Goal: Information Seeking & Learning: Find contact information

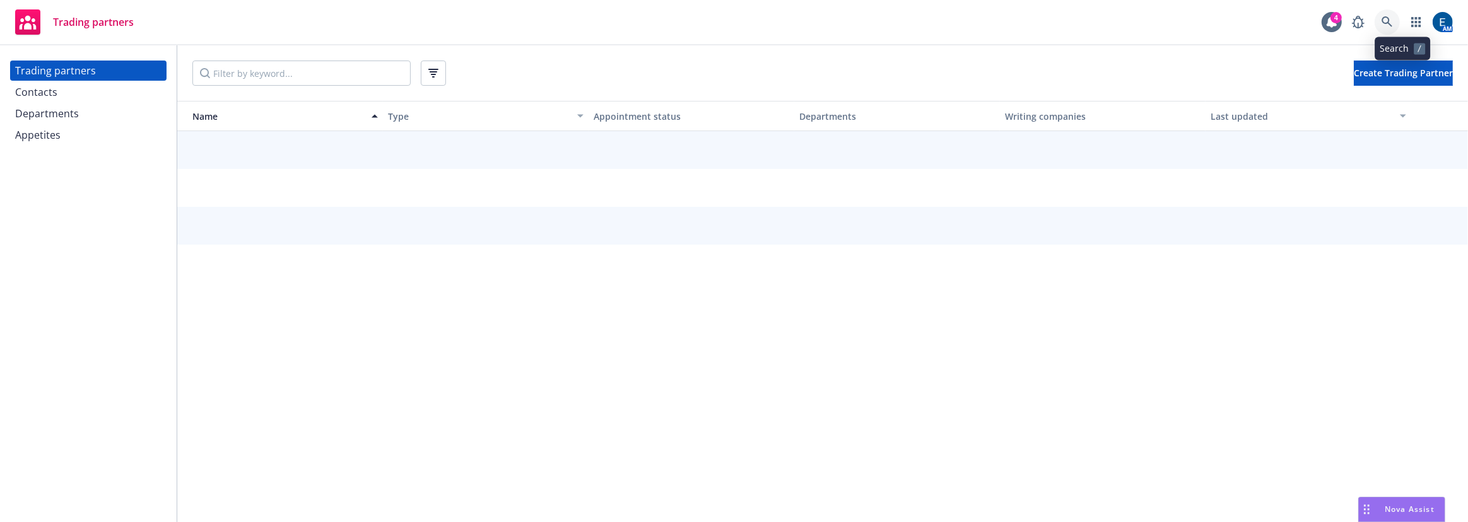
click at [1393, 23] on icon at bounding box center [1387, 21] width 11 height 11
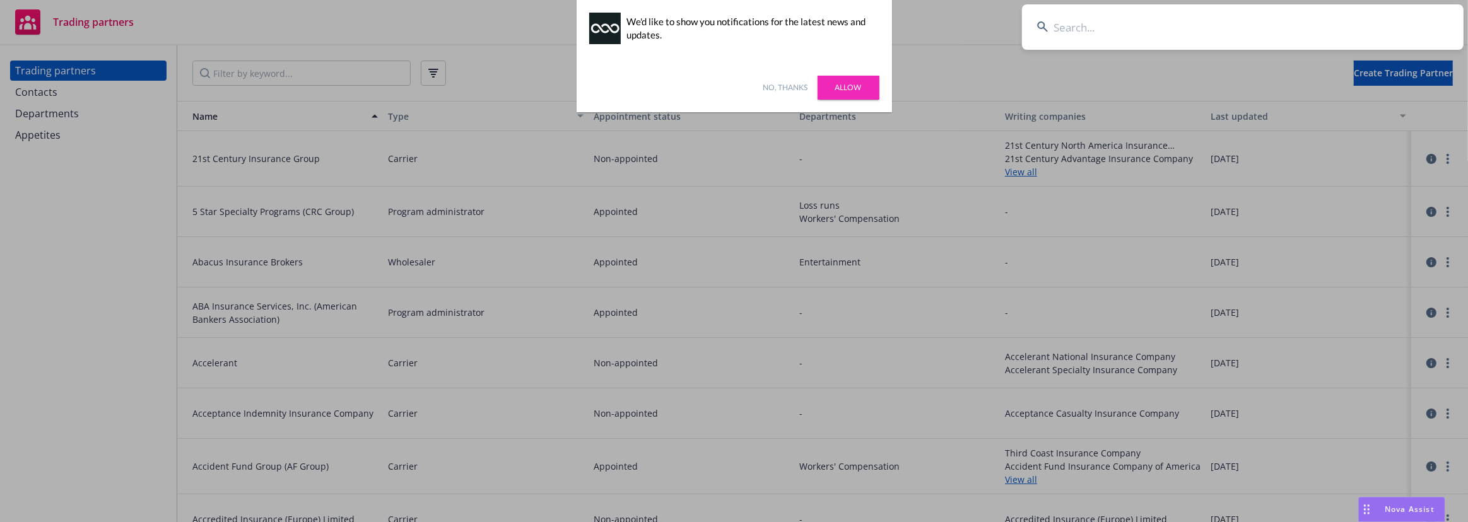
click at [1104, 16] on input at bounding box center [1243, 26] width 442 height 45
click at [1096, 32] on input at bounding box center [1243, 26] width 442 height 45
click at [787, 88] on link "No, thanks" at bounding box center [785, 87] width 45 height 11
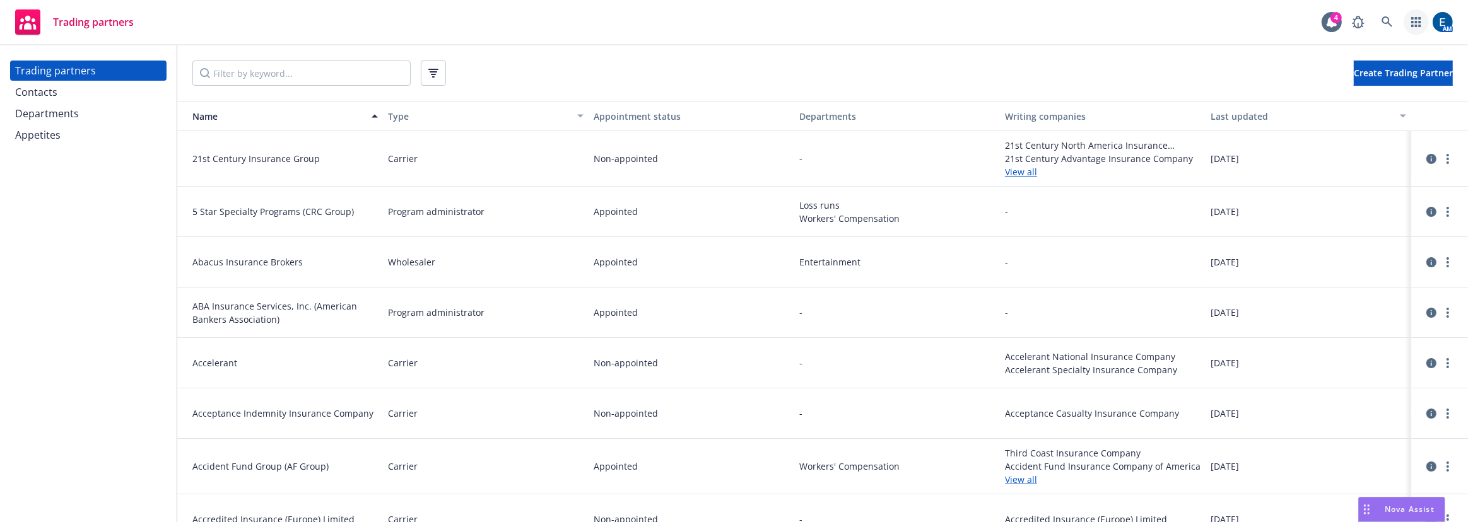
click at [1413, 23] on div "AM" at bounding box center [1399, 21] width 107 height 25
click at [1393, 25] on icon at bounding box center [1387, 21] width 11 height 11
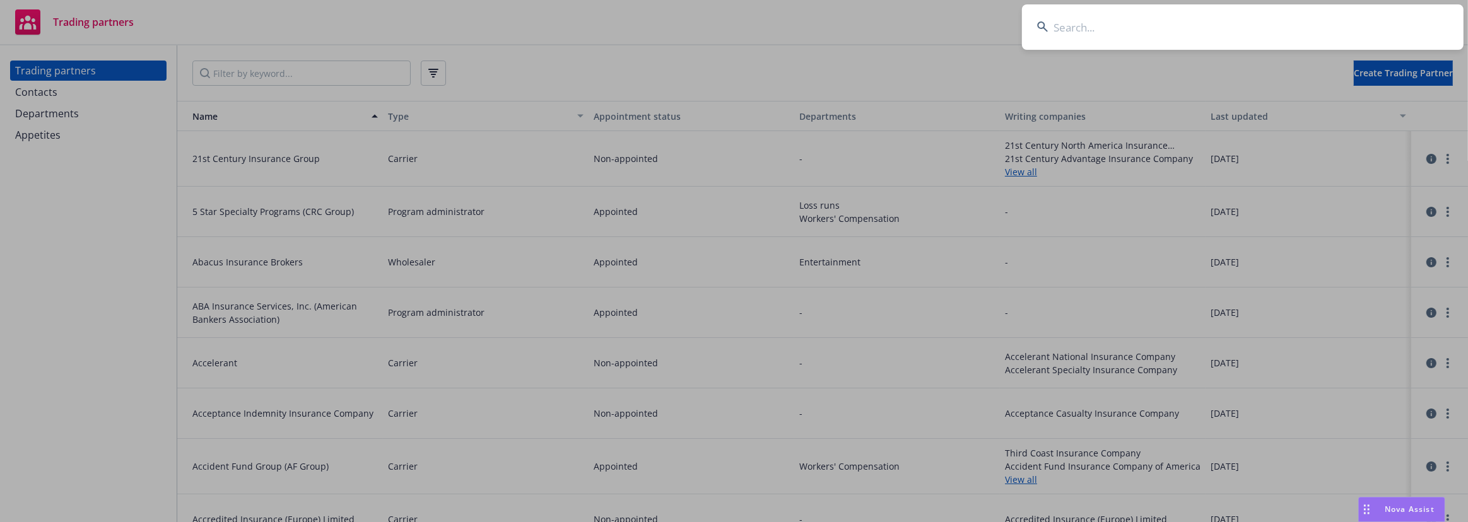
click at [1163, 35] on input at bounding box center [1243, 26] width 442 height 45
click at [1102, 30] on input at bounding box center [1243, 26] width 442 height 45
click at [1110, 25] on input at bounding box center [1243, 26] width 442 height 45
paste input "Thousand Currents"
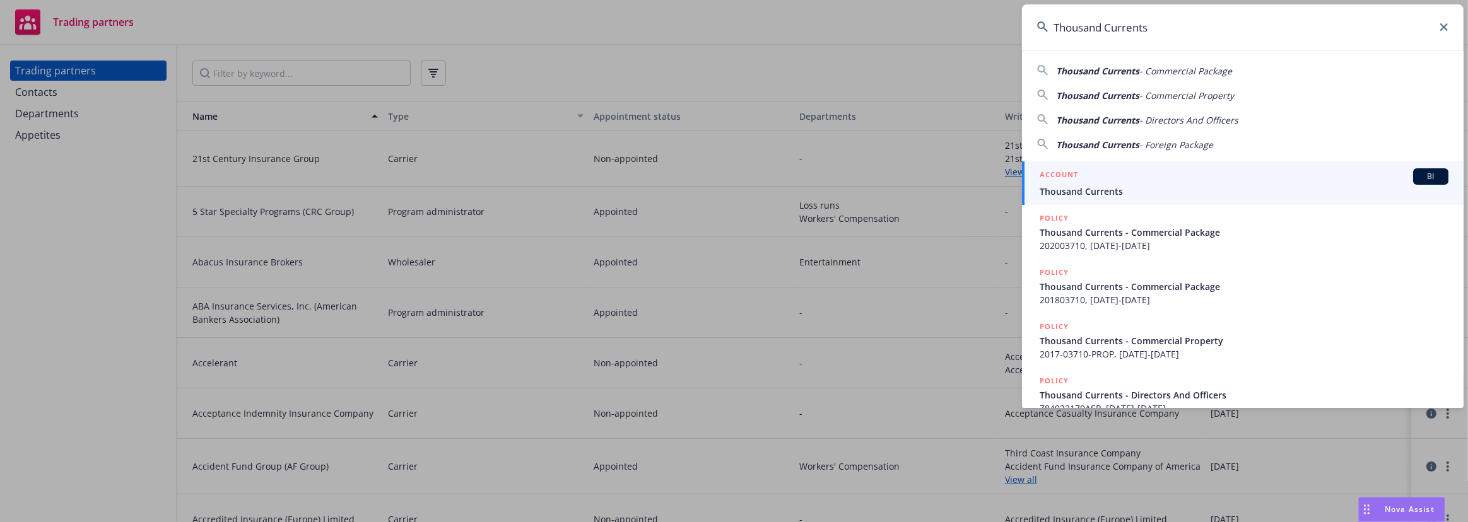
type input "Thousand Currents"
click at [1182, 185] on span "Thousand Currents" at bounding box center [1244, 191] width 409 height 13
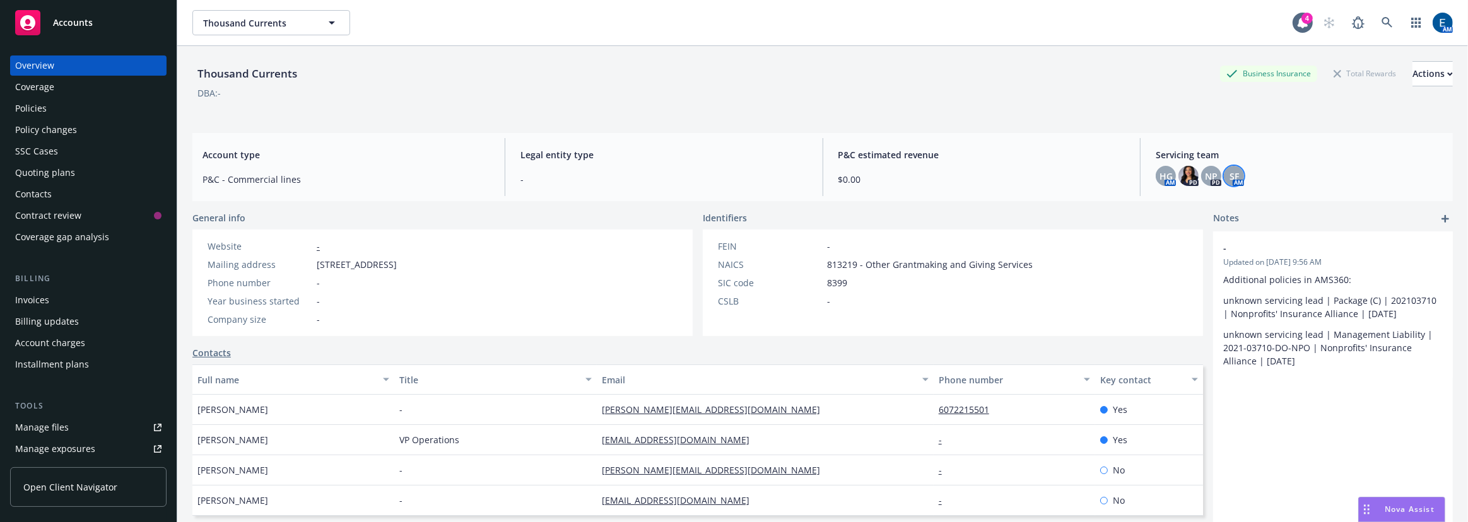
click at [1230, 169] on div "SF" at bounding box center [1234, 176] width 20 height 20
click at [1169, 254] on button "Copy email address" at bounding box center [1119, 266] width 100 height 25
click at [1393, 18] on icon at bounding box center [1387, 22] width 11 height 11
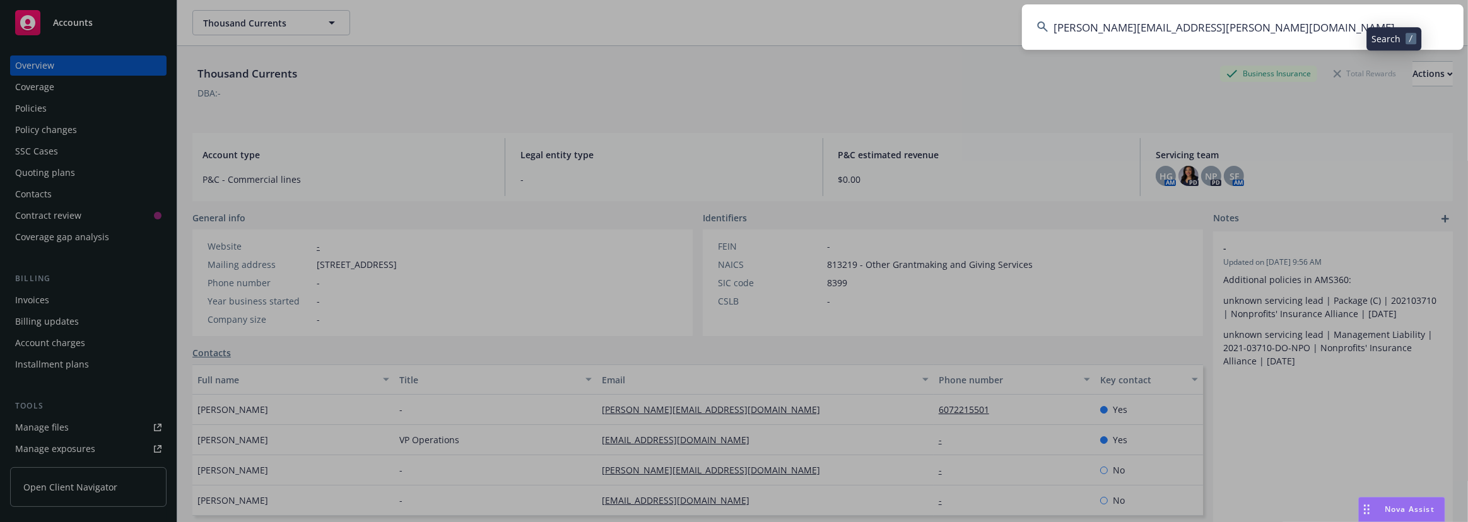
type input "shelly.flores@newfront.com"
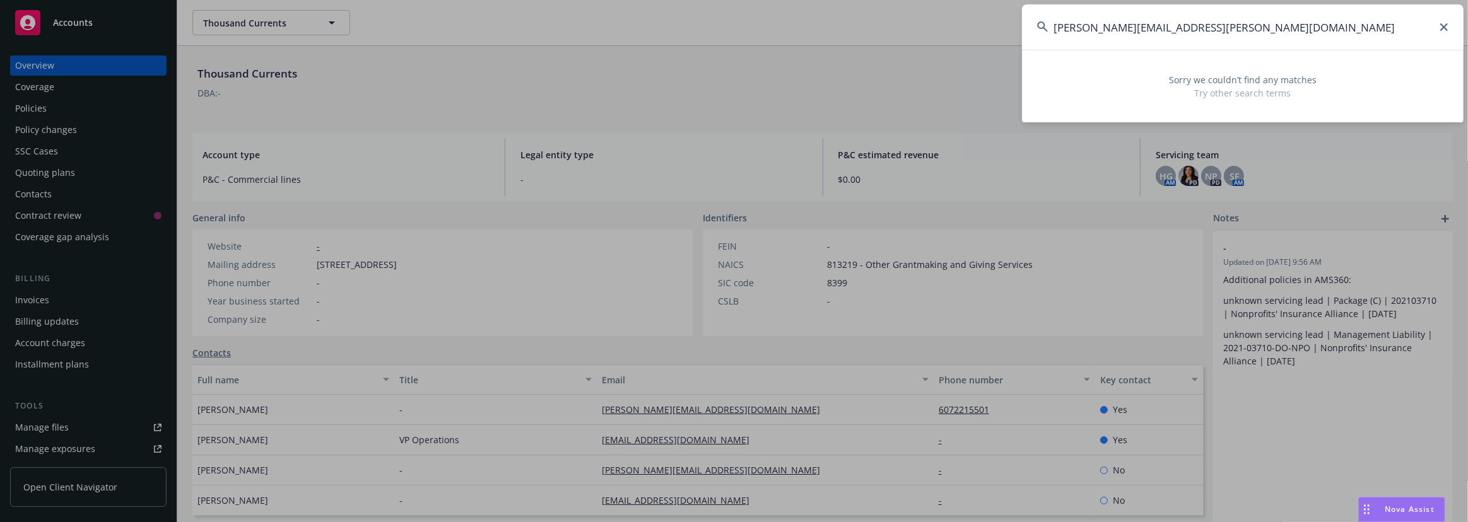
drag, startPoint x: 1220, startPoint y: 26, endPoint x: 1023, endPoint y: 26, distance: 196.9
click at [1024, 27] on input "shelly.flores@newfront.com" at bounding box center [1243, 26] width 442 height 45
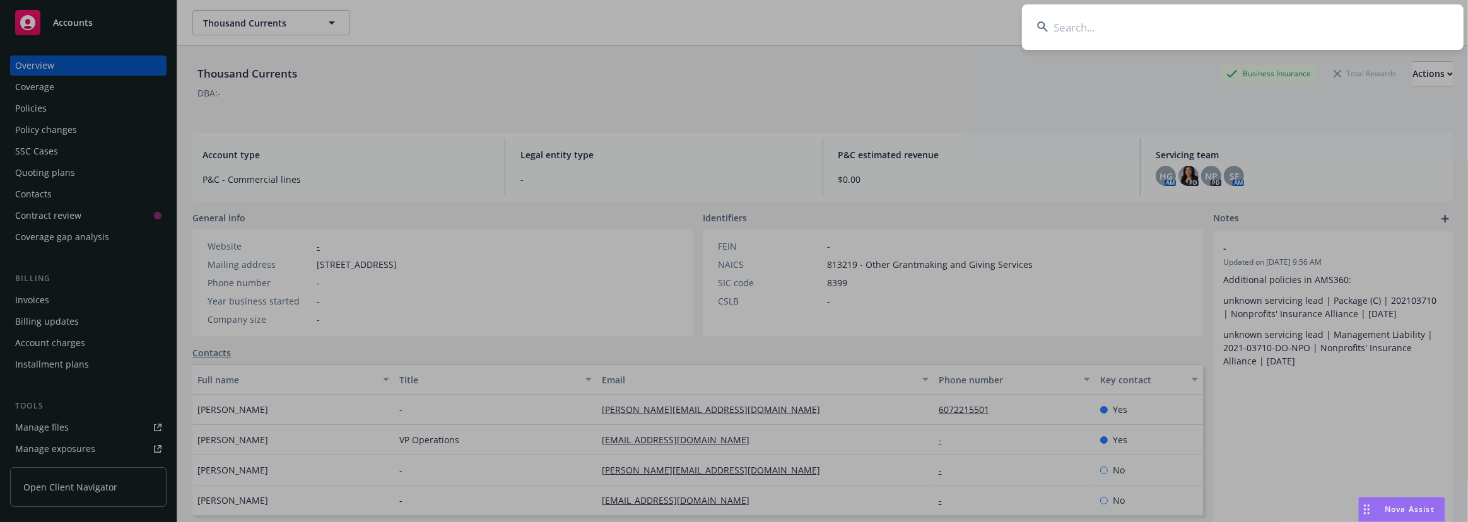
paste input "Peninsula Family Service"
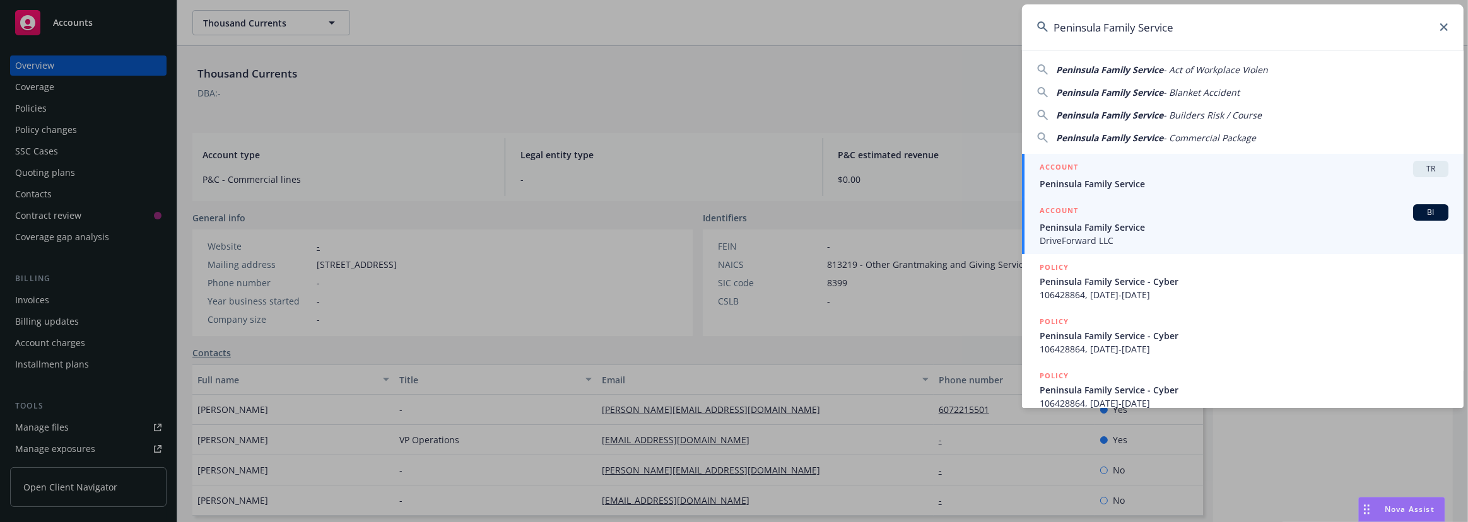
type input "Peninsula Family Service"
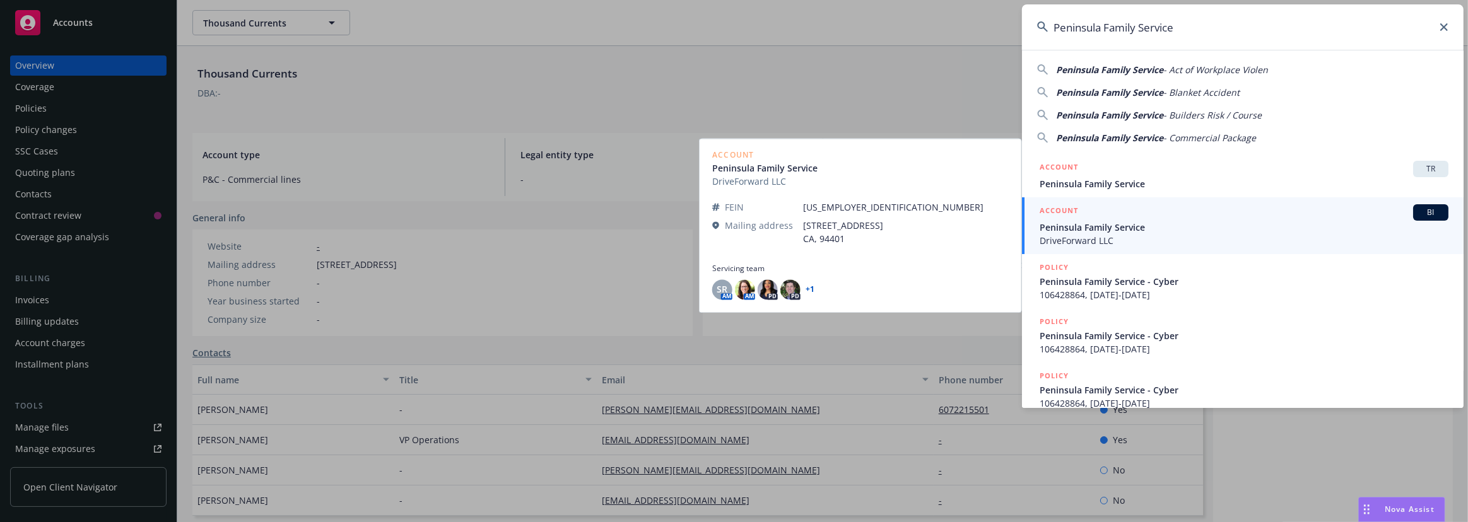
click at [1139, 221] on span "Peninsula Family Service" at bounding box center [1244, 227] width 409 height 13
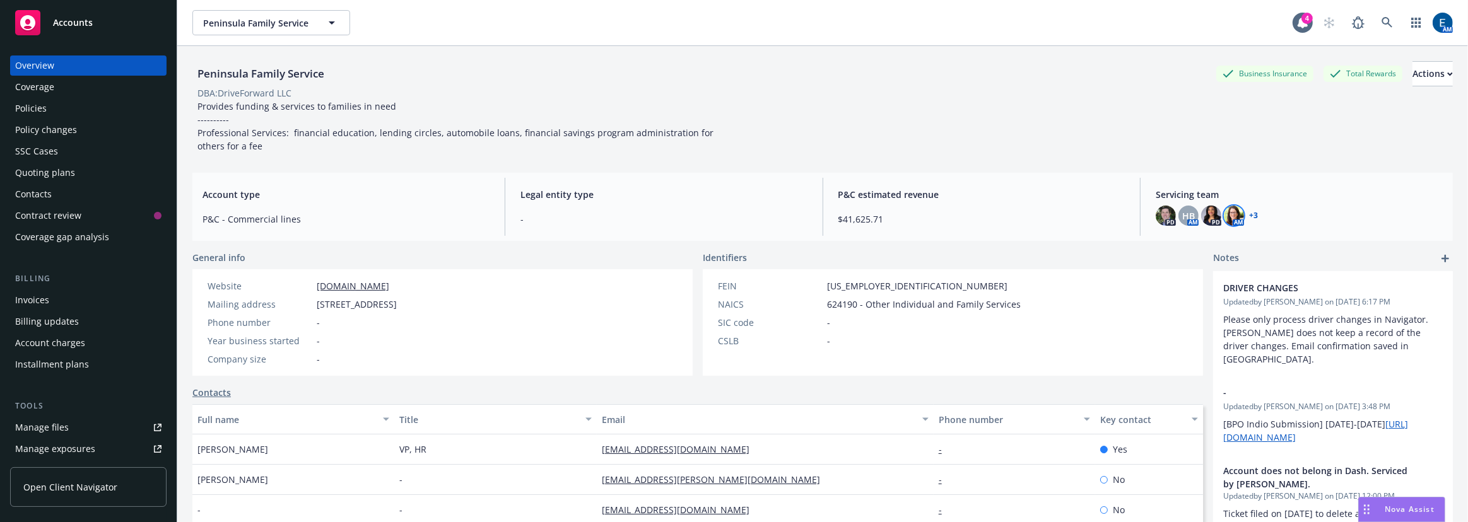
click at [1224, 212] on img at bounding box center [1234, 216] width 20 height 20
click at [1182, 213] on span "HB" at bounding box center [1188, 215] width 13 height 13
click at [1249, 212] on link "+ 3" at bounding box center [1253, 216] width 9 height 8
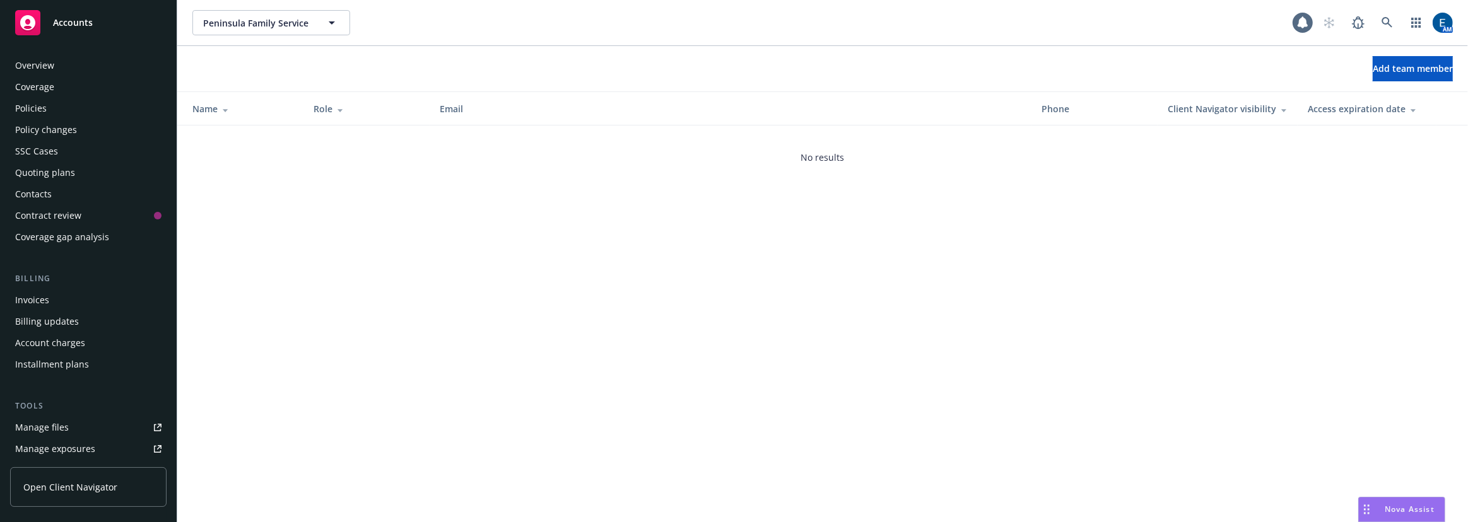
scroll to position [103, 0]
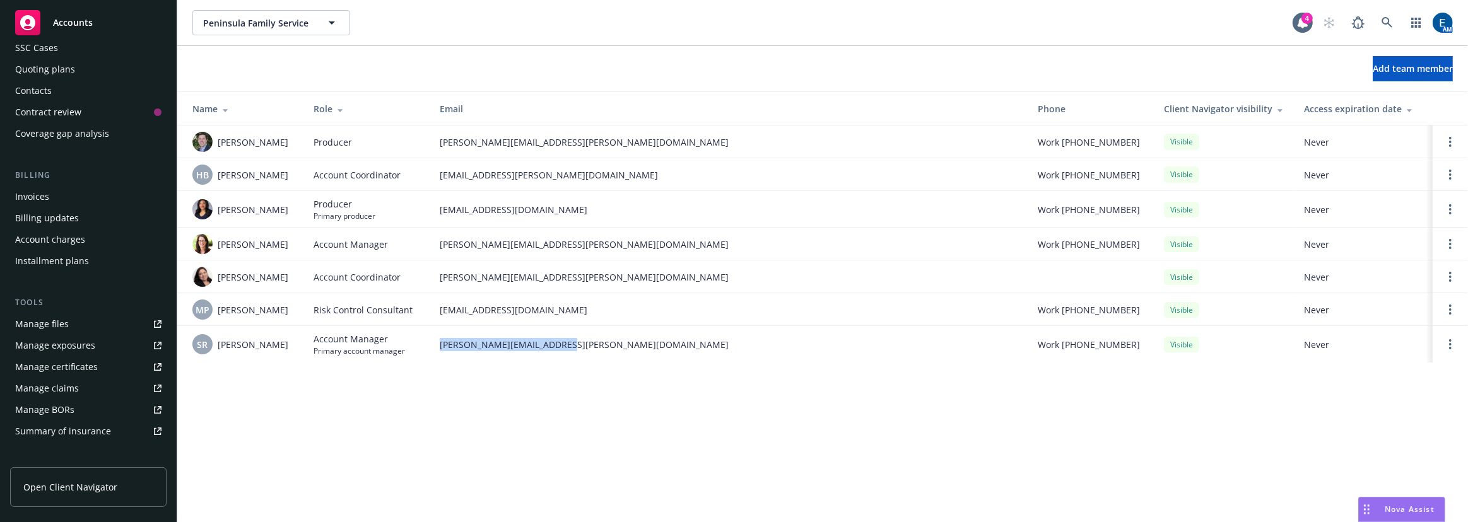
drag, startPoint x: 562, startPoint y: 336, endPoint x: 437, endPoint y: 333, distance: 124.3
click at [437, 333] on td "[PERSON_NAME][EMAIL_ADDRESS][PERSON_NAME][DOMAIN_NAME]" at bounding box center [729, 344] width 598 height 37
copy span "[PERSON_NAME][EMAIL_ADDRESS][PERSON_NAME][DOMAIN_NAME]"
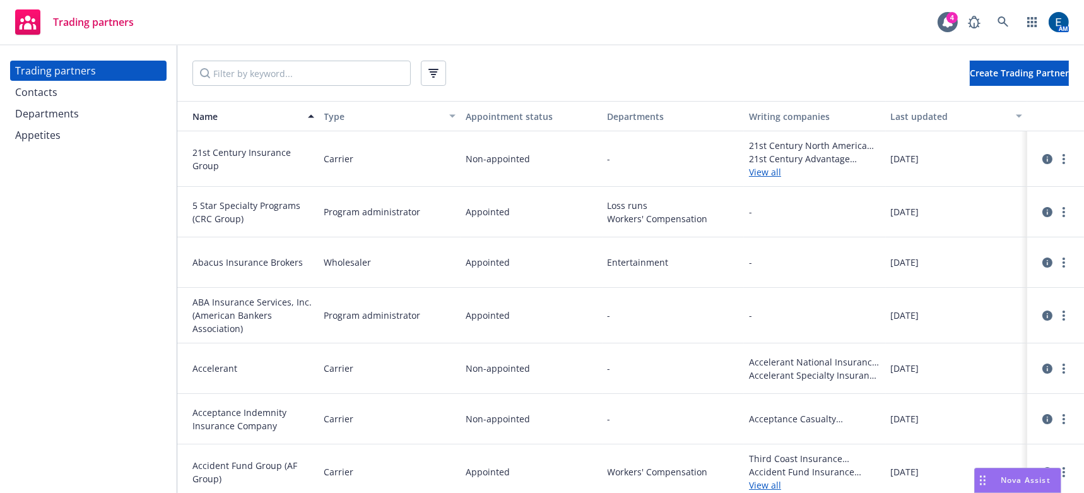
click at [81, 88] on div "Trading partners Contacts Departments Appetites" at bounding box center [88, 103] width 156 height 85
click at [63, 85] on div "Contacts" at bounding box center [88, 92] width 146 height 20
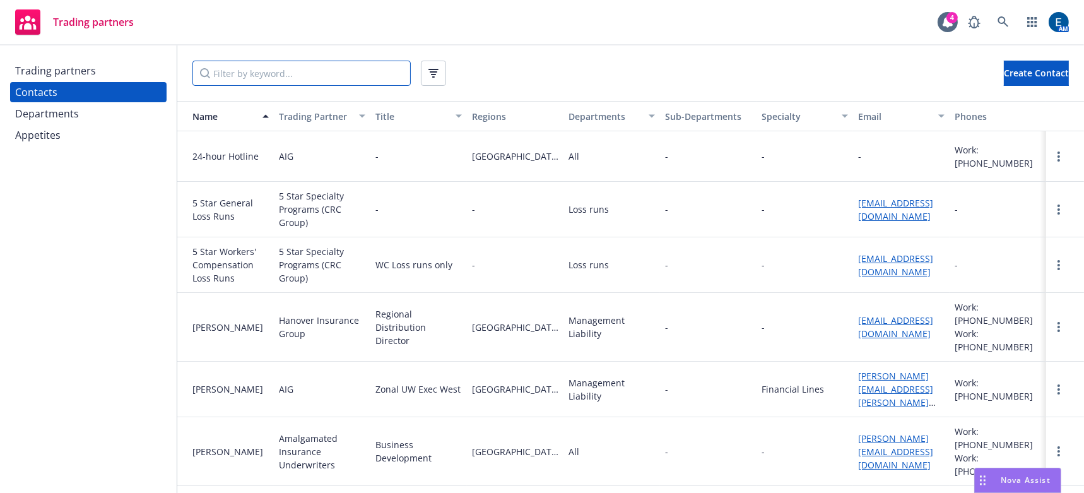
click at [218, 69] on input "Filter by keyword..." at bounding box center [301, 73] width 218 height 25
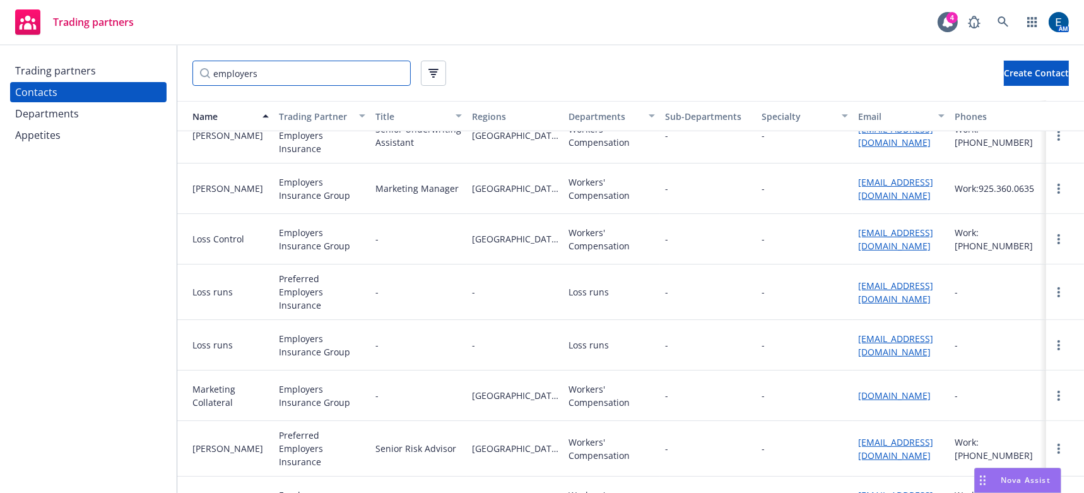
scroll to position [860, 0]
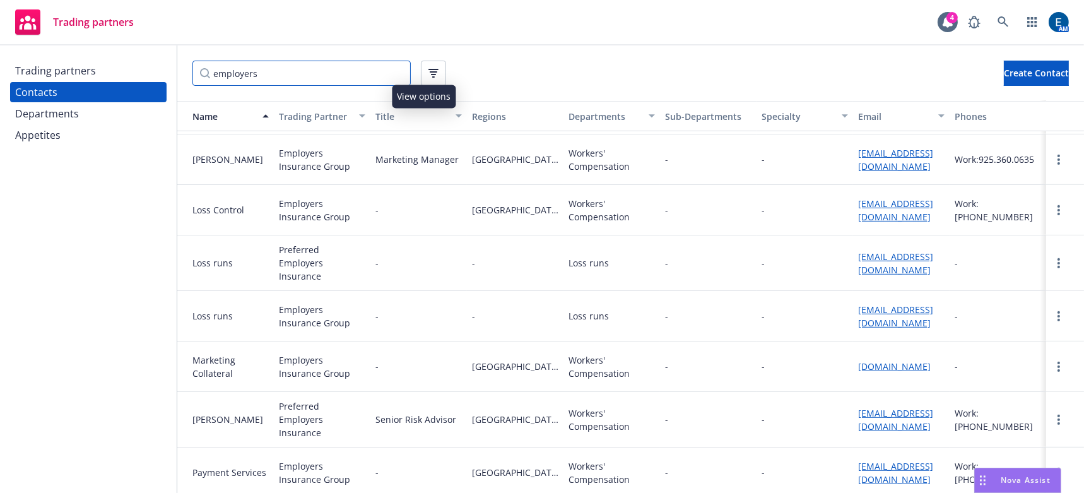
type input "employers"
click at [423, 63] on button "button" at bounding box center [433, 73] width 25 height 25
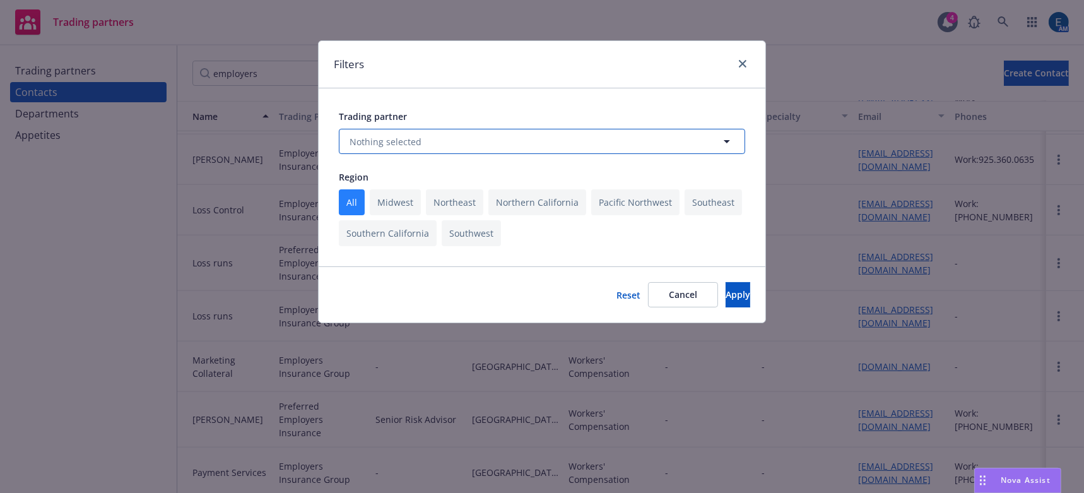
click at [420, 129] on button "Nothing selected" at bounding box center [542, 141] width 406 height 25
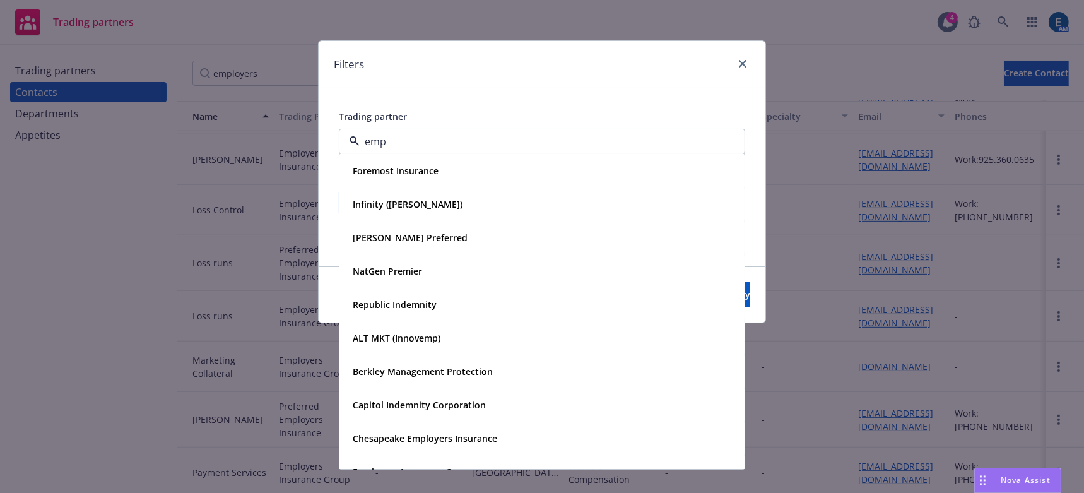
type input "empl"
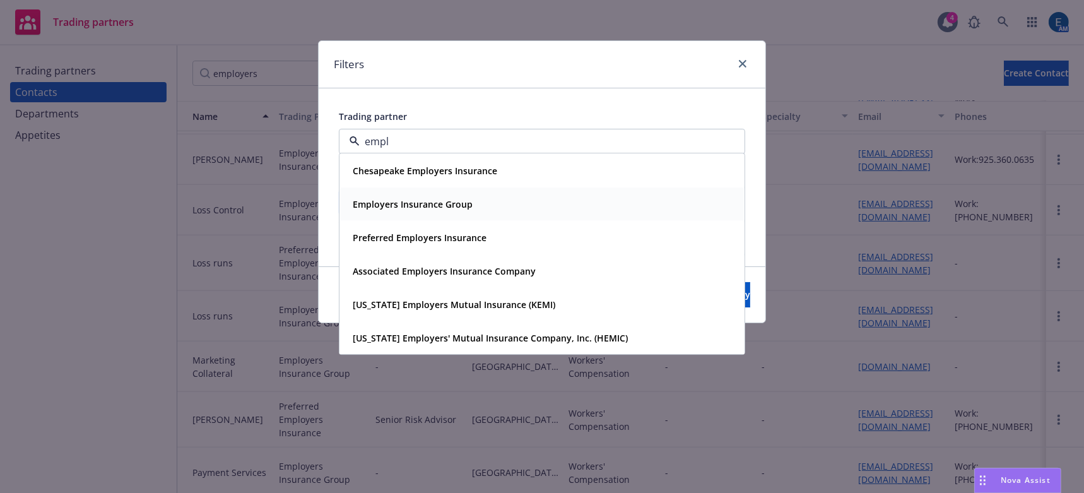
click at [408, 199] on strong "Employers Insurance Group" at bounding box center [413, 205] width 120 height 12
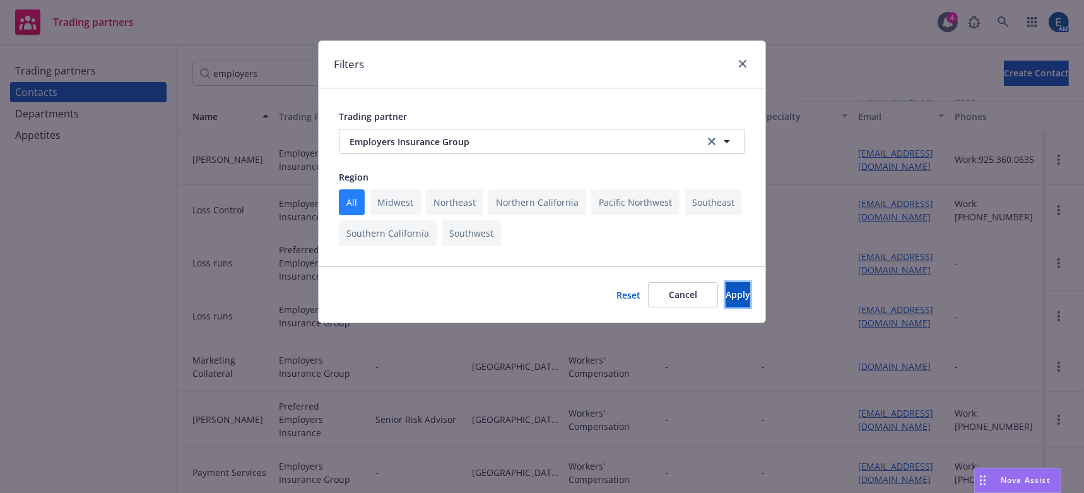
click at [726, 282] on button "Apply" at bounding box center [738, 294] width 25 height 25
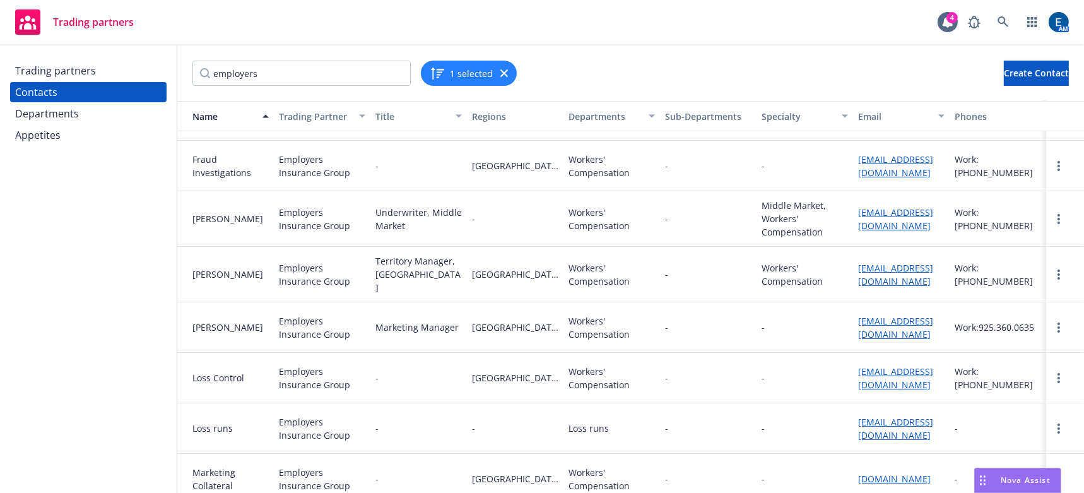
scroll to position [401, 0]
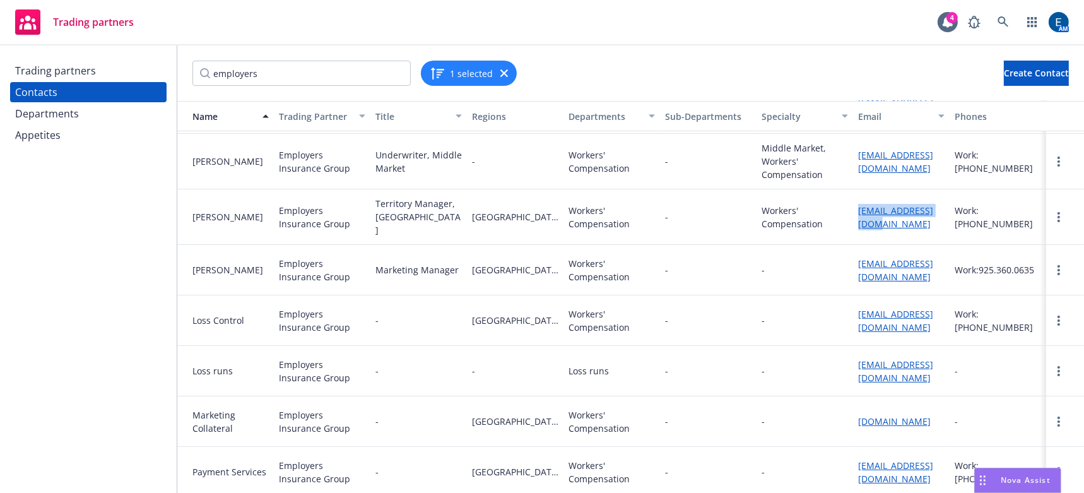
drag, startPoint x: 864, startPoint y: 203, endPoint x: 849, endPoint y: 184, distance: 24.6
click at [853, 189] on div "kgray@employers.com" at bounding box center [901, 217] width 97 height 56
copy link "kgray@employers.com"
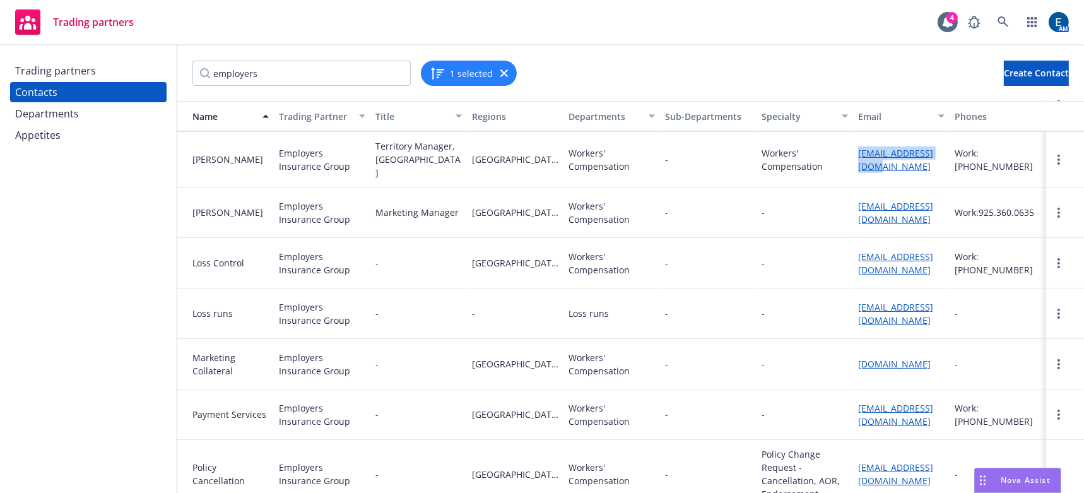
scroll to position [516, 0]
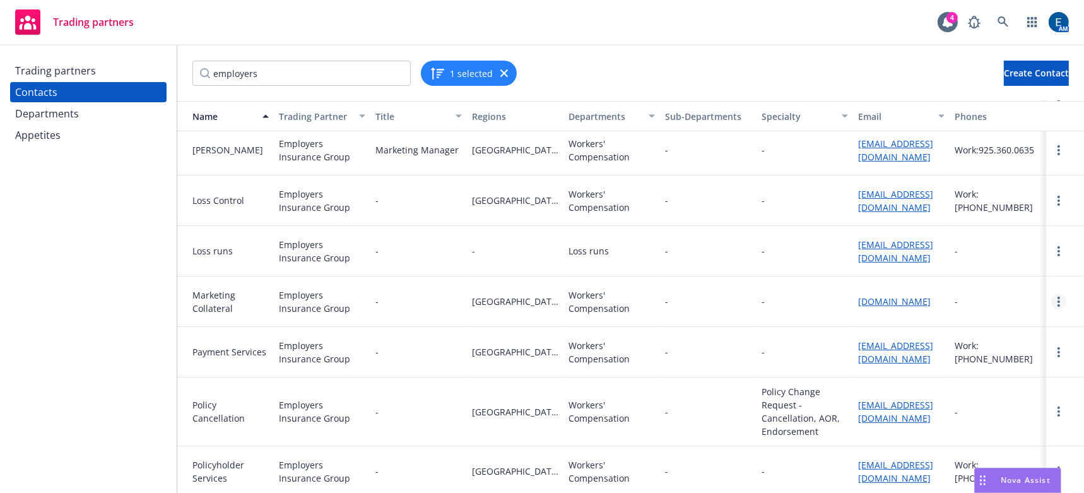
click at [1058, 300] on circle "more" at bounding box center [1059, 301] width 3 height 3
click at [1029, 321] on link "Delete" at bounding box center [1022, 333] width 68 height 25
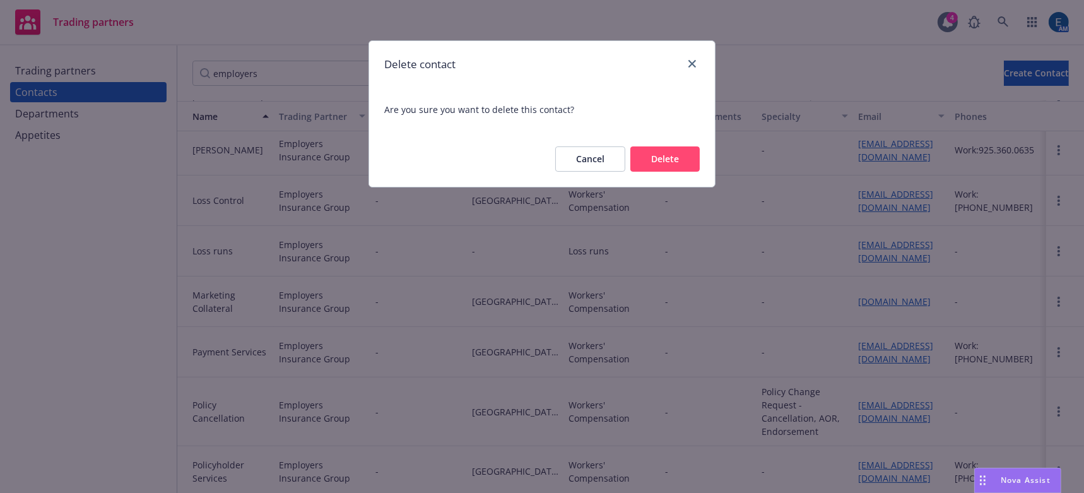
click at [683, 146] on button "Delete" at bounding box center [664, 158] width 69 height 25
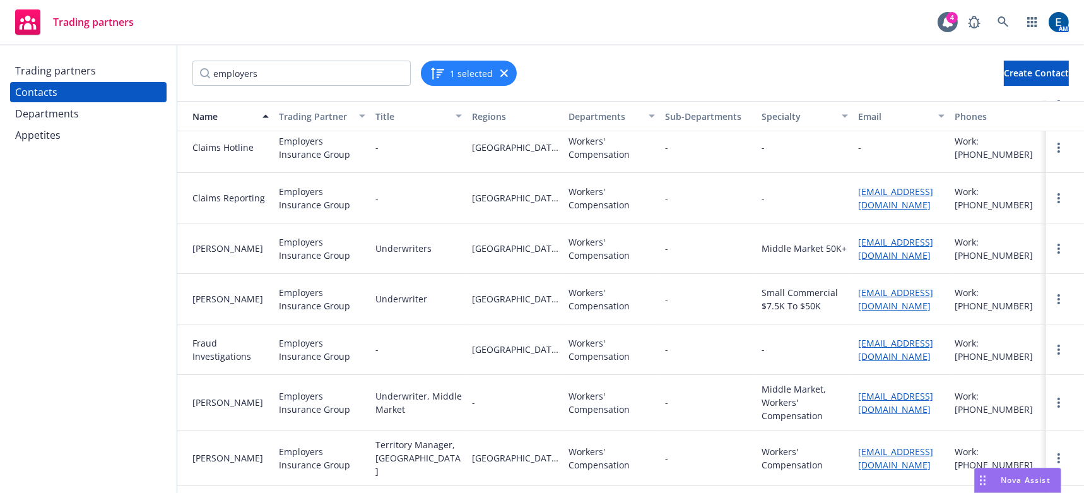
scroll to position [133, 0]
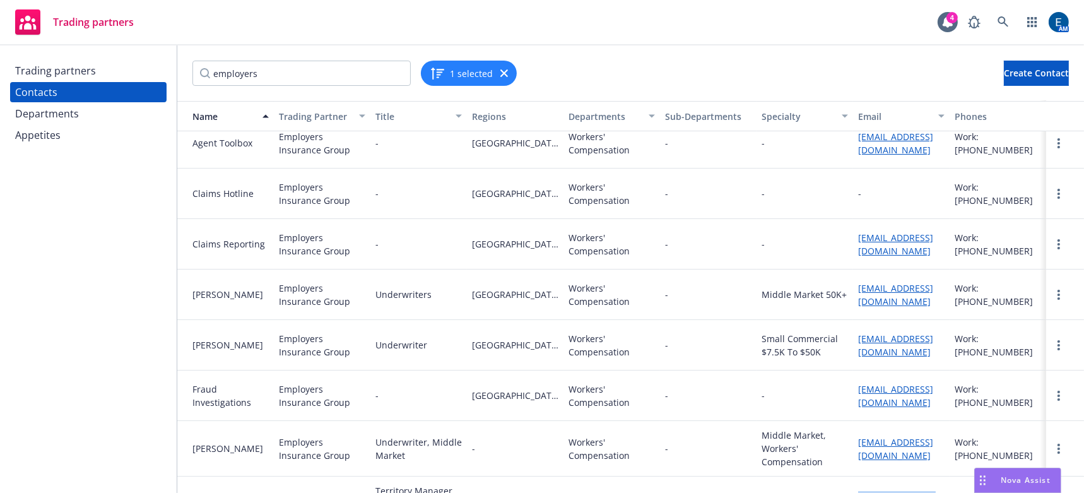
drag, startPoint x: 864, startPoint y: 474, endPoint x: 847, endPoint y: 458, distance: 23.2
copy link "kgray@employers.com"
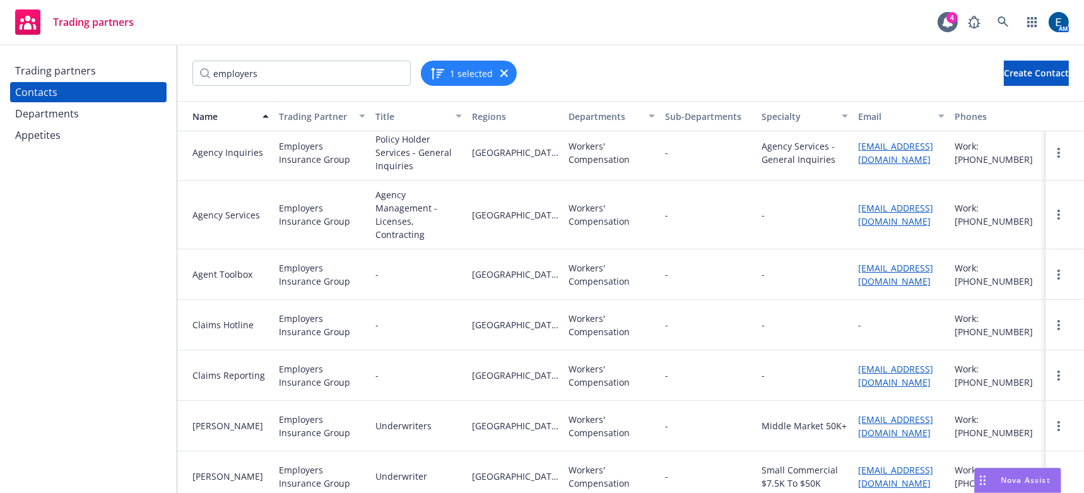
scroll to position [0, 0]
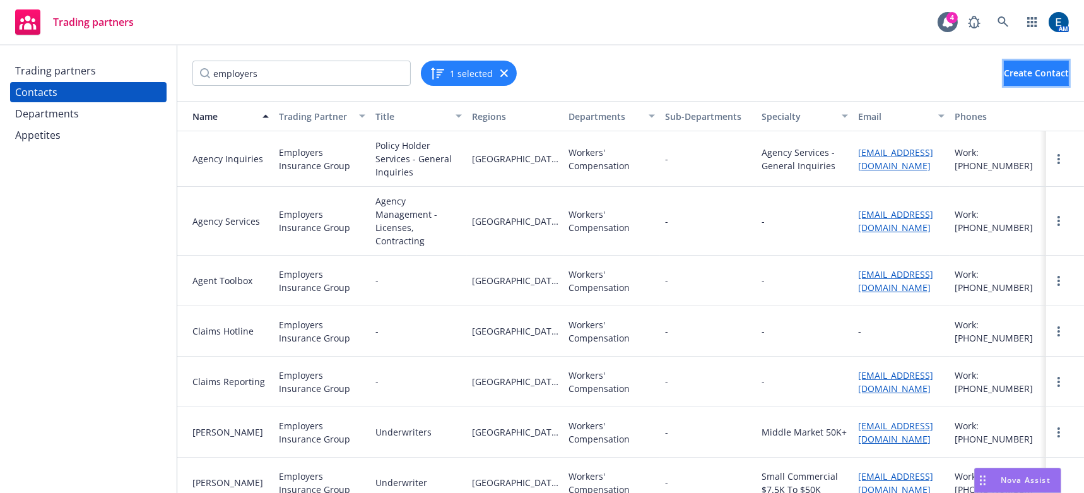
click at [1027, 69] on span "Create Contact" at bounding box center [1036, 73] width 65 height 12
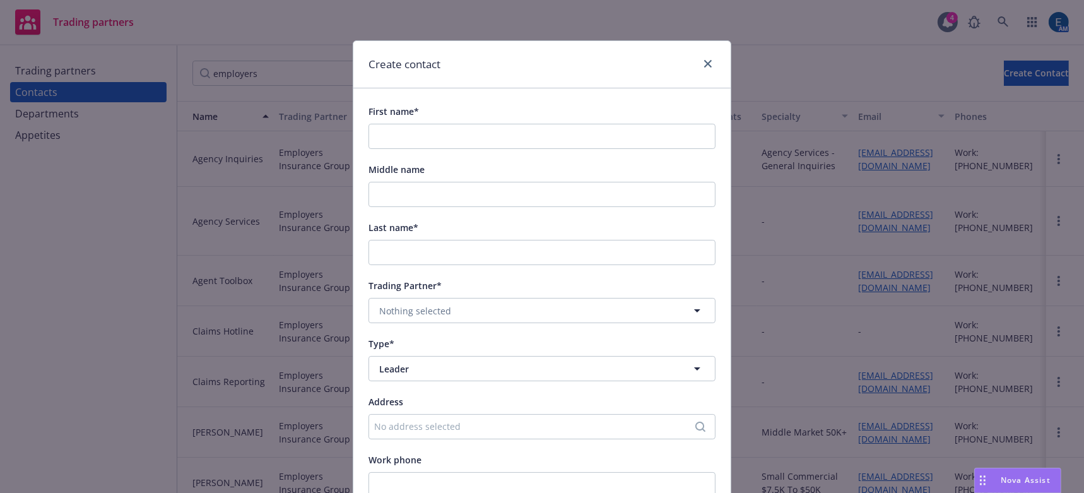
click at [699, 56] on div at bounding box center [705, 64] width 20 height 16
click at [707, 60] on icon "close" at bounding box center [708, 64] width 8 height 8
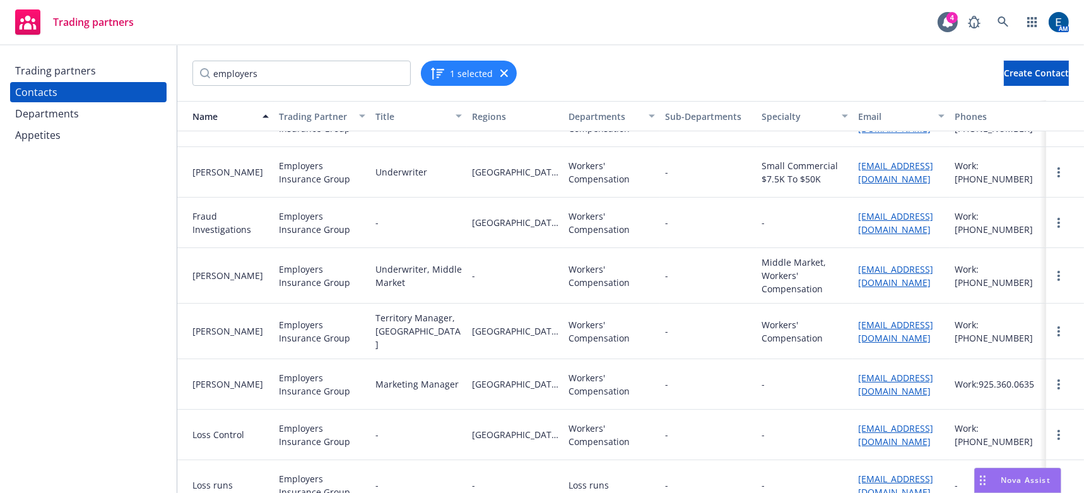
scroll to position [286, 0]
click at [654, 372] on div "Workers' Compensation" at bounding box center [611, 385] width 97 height 50
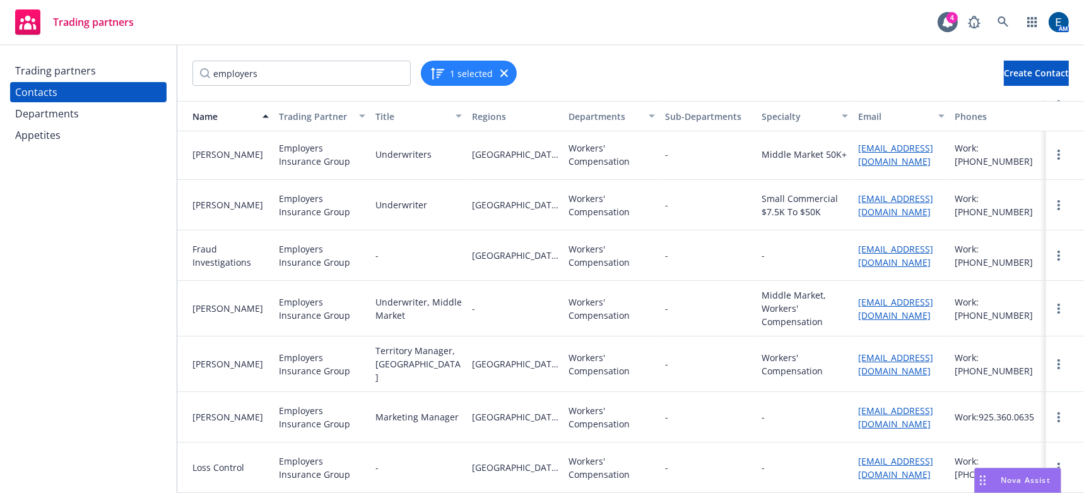
scroll to position [247, 0]
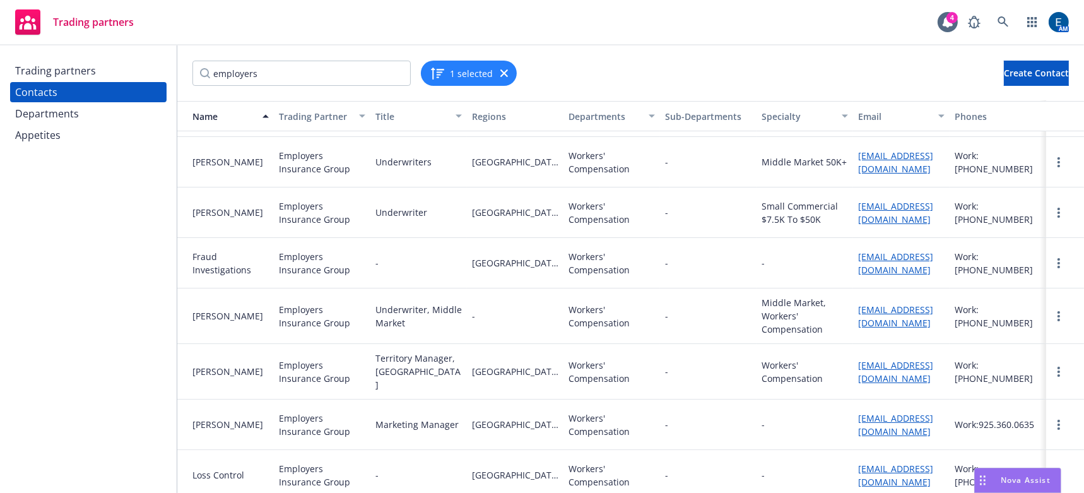
click at [500, 71] on icon "button" at bounding box center [504, 73] width 8 height 8
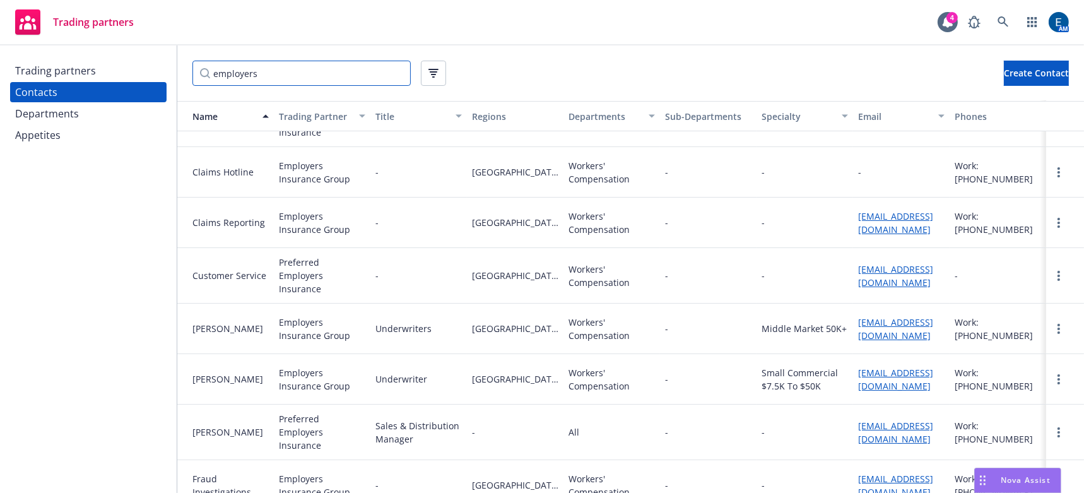
drag, startPoint x: 294, startPoint y: 68, endPoint x: 156, endPoint y: 75, distance: 137.7
click at [156, 75] on div "Trading partners Contacts Departments Appetites employers Create Contact Name T…" at bounding box center [542, 268] width 1084 height 447
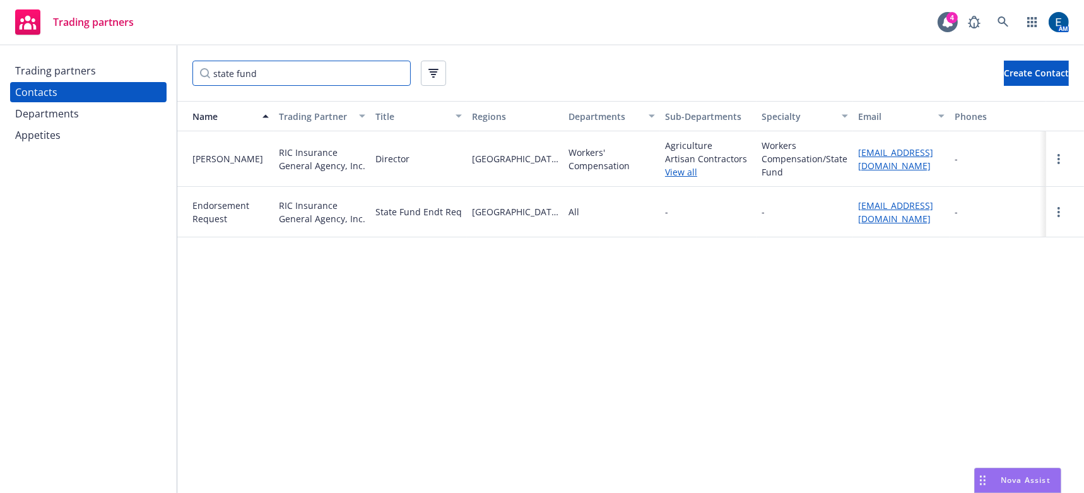
click at [233, 70] on input "state fund" at bounding box center [301, 73] width 218 height 25
click at [240, 69] on input "state fund" at bounding box center [301, 73] width 218 height 25
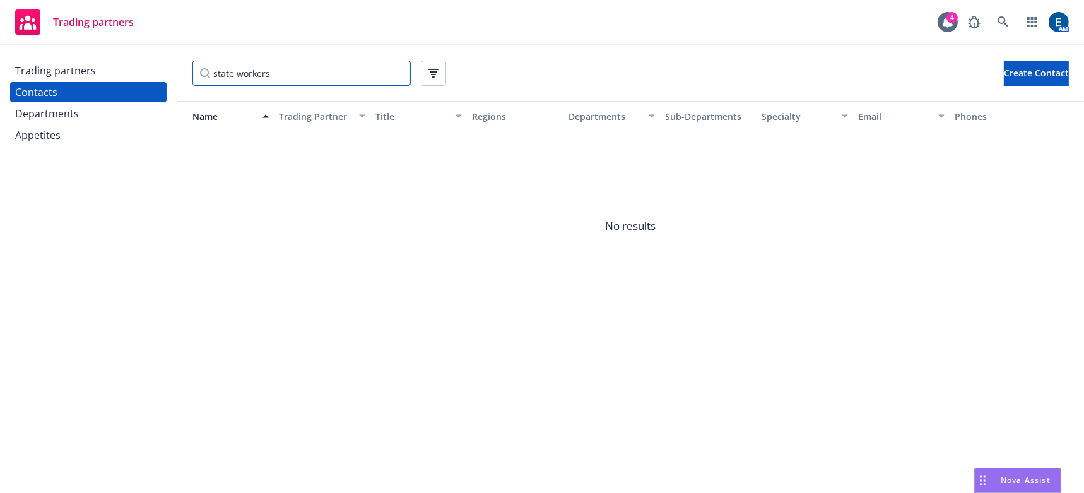
drag, startPoint x: 283, startPoint y: 68, endPoint x: 101, endPoint y: 46, distance: 183.1
click at [101, 46] on div "Trading partners Contacts Departments Appetites state workers Create Contact Na…" at bounding box center [542, 268] width 1084 height 447
type input "state workers"
click at [85, 65] on div "Trading partners" at bounding box center [88, 71] width 146 height 20
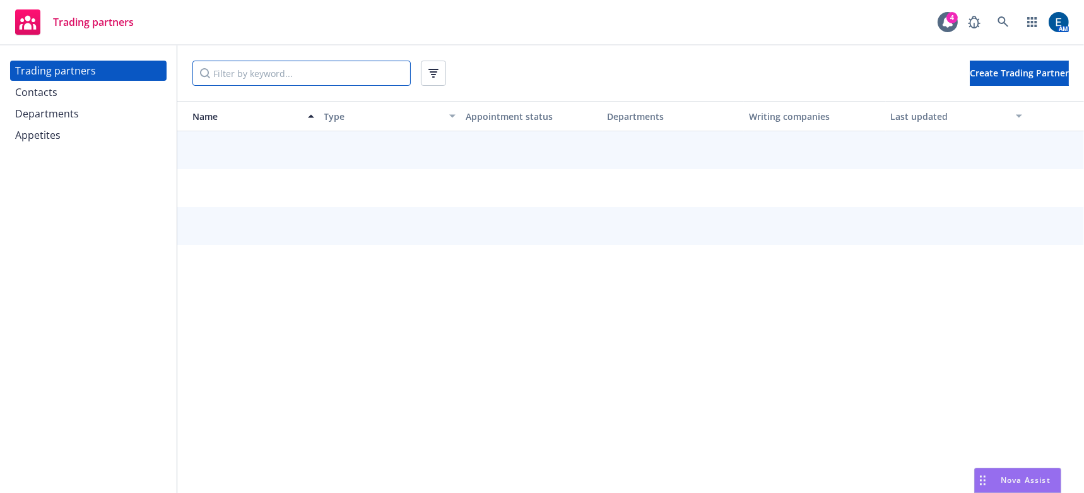
click at [276, 69] on input "Filter by keyword..." at bounding box center [301, 73] width 218 height 25
type input "state"
click at [73, 103] on div "Departments" at bounding box center [88, 113] width 146 height 20
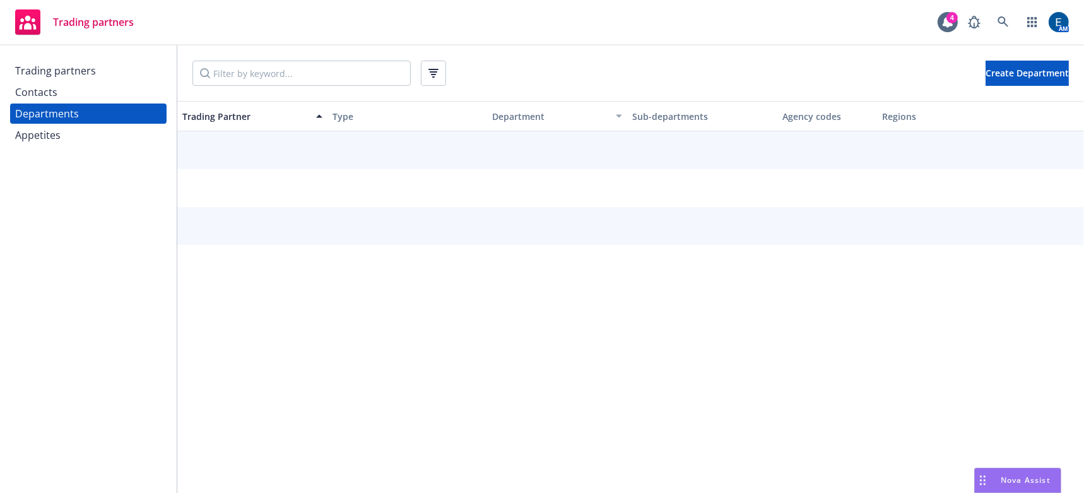
click at [51, 52] on div "Trading partners Contacts Departments Appetites" at bounding box center [88, 268] width 177 height 447
click at [56, 61] on div "Trading partners" at bounding box center [55, 71] width 81 height 20
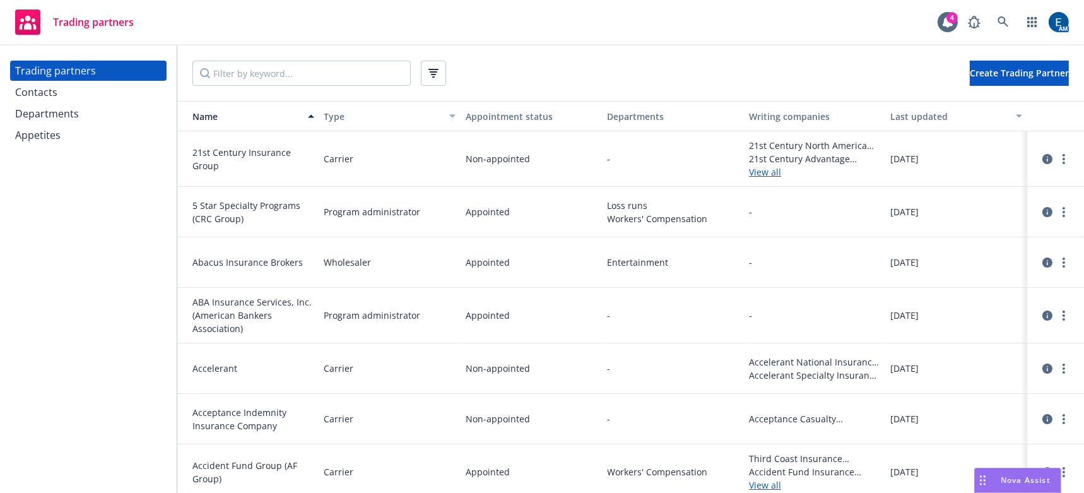
click at [433, 62] on div "Create Trading Partner" at bounding box center [630, 73] width 876 height 25
click at [428, 69] on icon "button" at bounding box center [433, 73] width 10 height 9
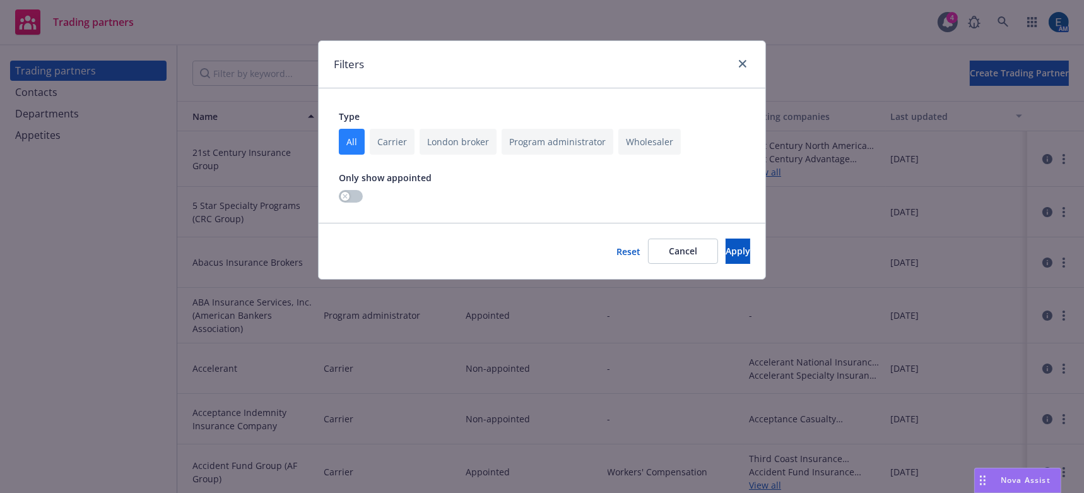
click at [397, 129] on input "checkbox" at bounding box center [392, 142] width 45 height 26
checkbox input "true"
checkbox input "false"
click at [669, 245] on span "Cancel" at bounding box center [683, 251] width 28 height 12
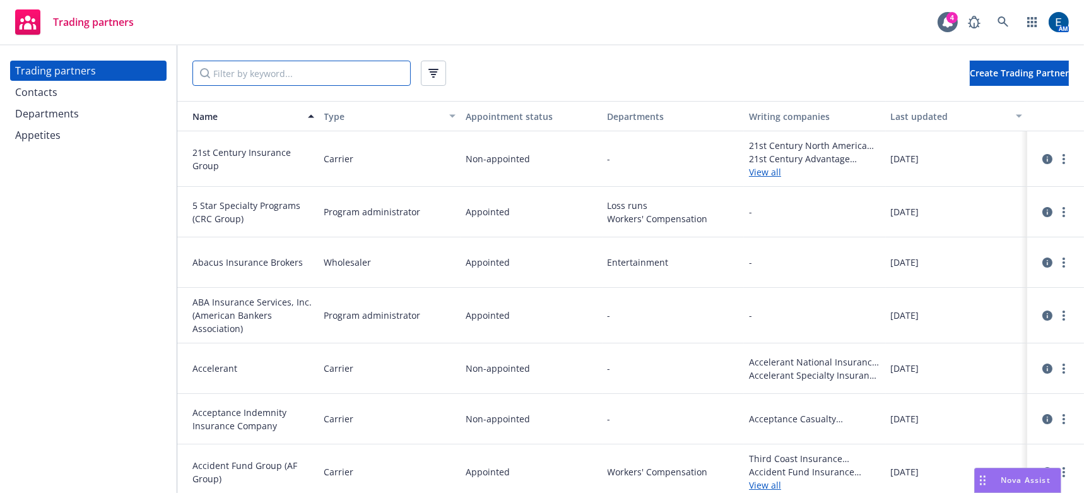
click at [360, 69] on input "Filter by keyword..." at bounding box center [301, 73] width 218 height 25
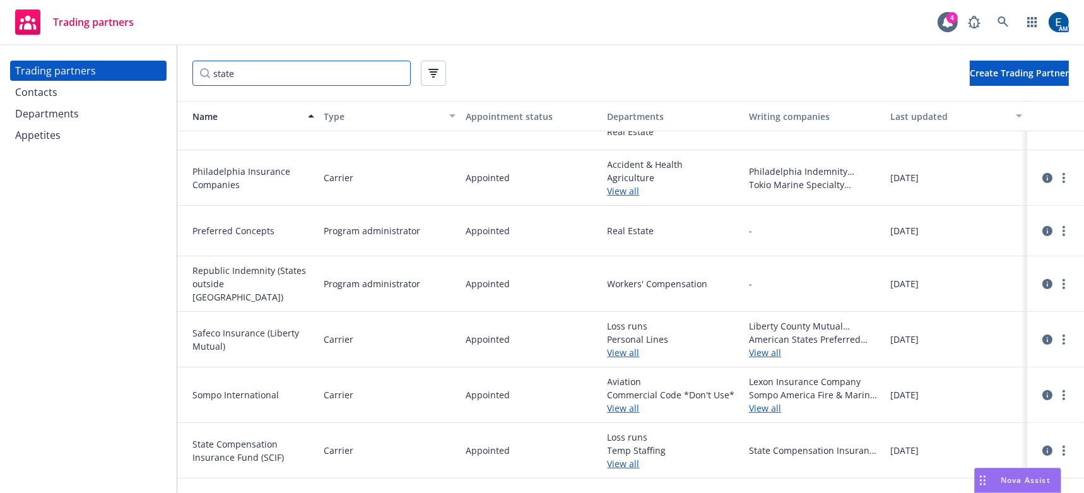
scroll to position [917, 0]
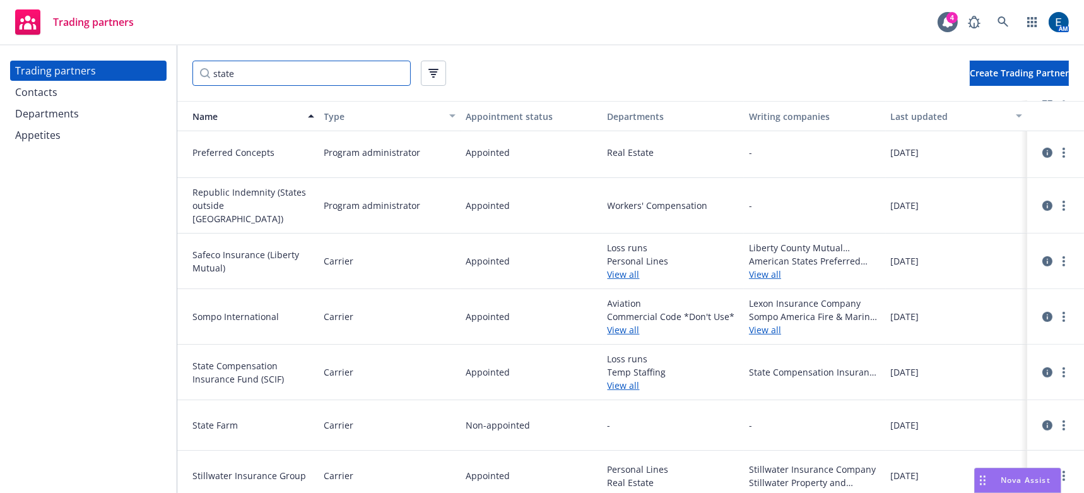
type input "state"
drag, startPoint x: 1051, startPoint y: 346, endPoint x: 1071, endPoint y: 348, distance: 19.7
click at [1071, 357] on div at bounding box center [1055, 372] width 47 height 30
click at [1042, 367] on icon "circleInformation" at bounding box center [1047, 372] width 10 height 10
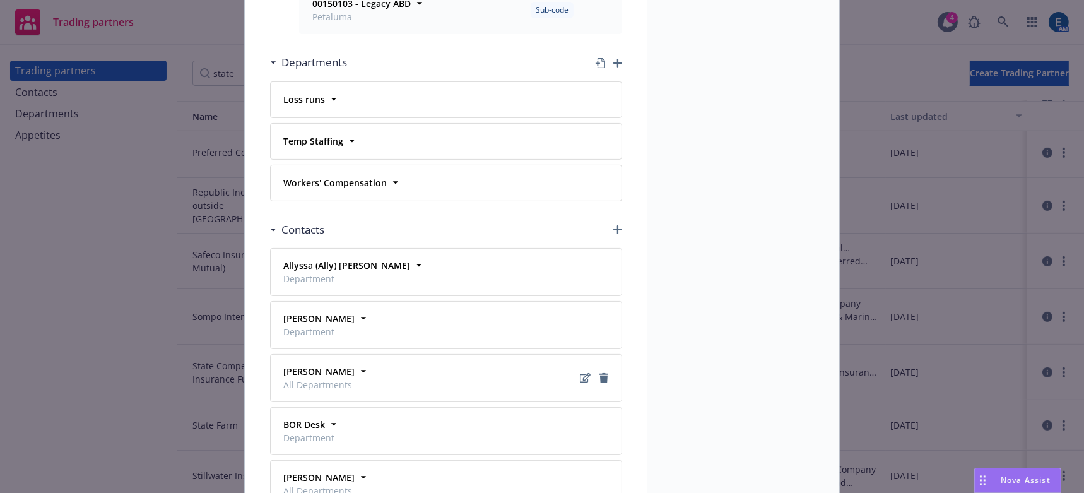
scroll to position [459, 0]
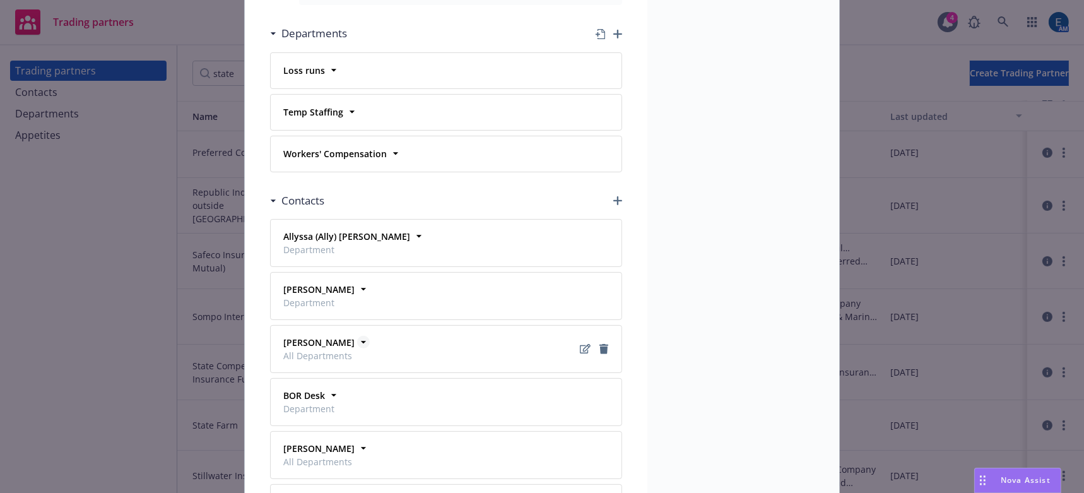
click at [357, 336] on icon at bounding box center [363, 342] width 13 height 13
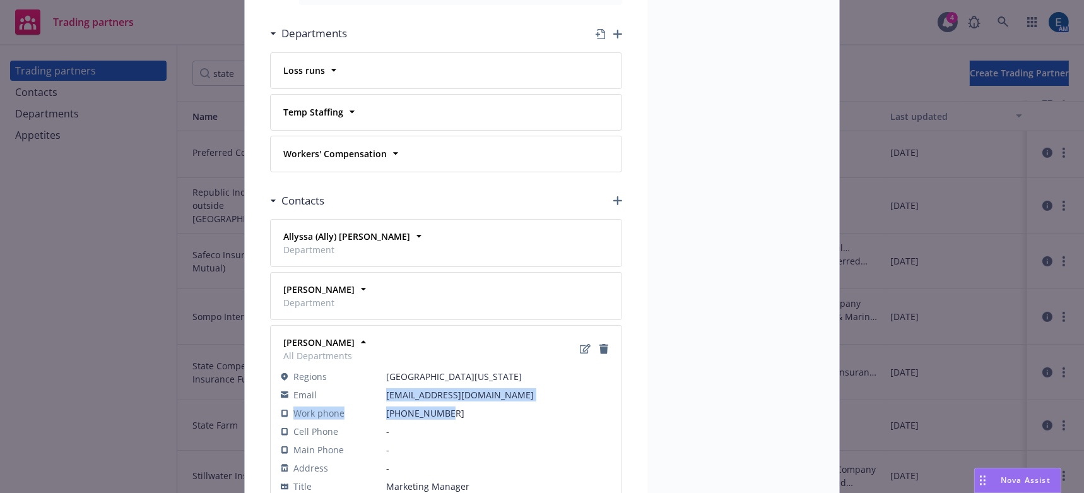
drag, startPoint x: 445, startPoint y: 346, endPoint x: 377, endPoint y: 326, distance: 70.3
click at [377, 367] on tbody "Regions Northern California Email blee@scif.com Work phone 925-353-0559 Cell Ph…" at bounding box center [446, 440] width 331 height 146
copy tbody "blee@scif.com Work phone 925-353-0559"
click at [302, 336] on strong "Bonnie Lee" at bounding box center [318, 342] width 71 height 12
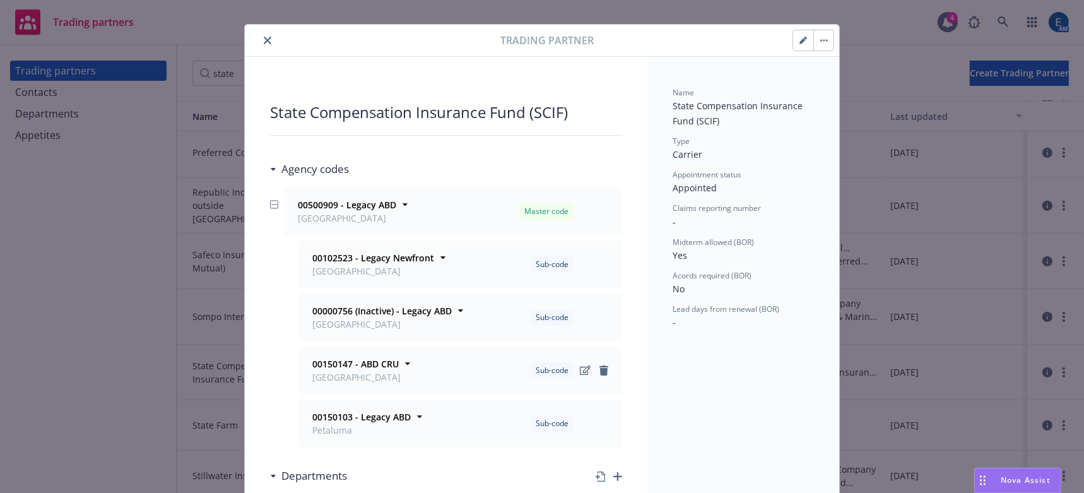
scroll to position [0, 0]
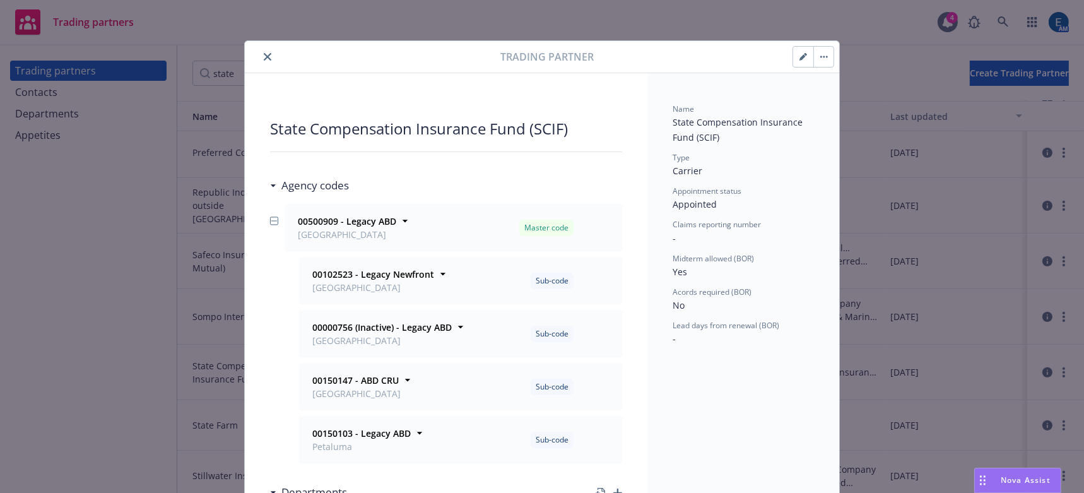
click at [264, 53] on icon "close" at bounding box center [268, 57] width 8 height 8
